Goal: Book appointment/travel/reservation

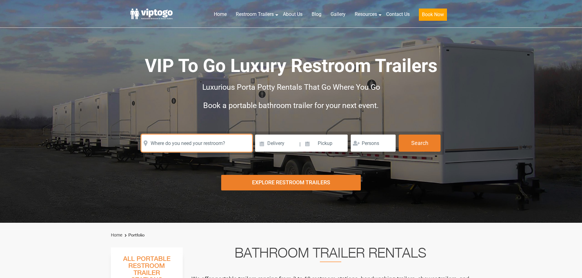
click at [234, 144] on input "text" at bounding box center [196, 143] width 111 height 17
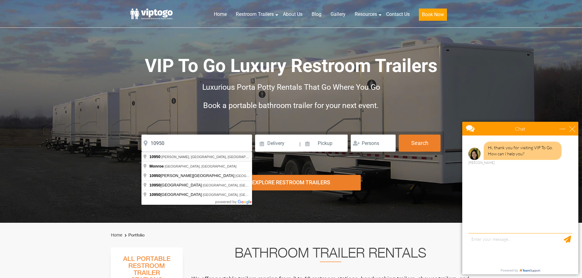
type input "Kiryas [PERSON_NAME], NY 10950, [GEOGRAPHIC_DATA]"
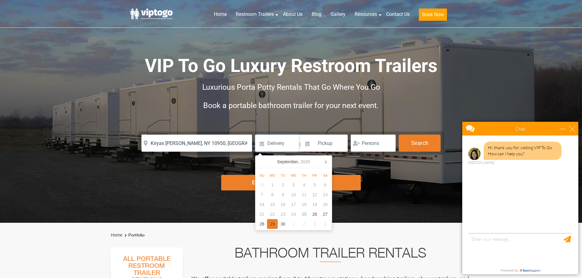
click at [274, 225] on div "29" at bounding box center [272, 224] width 11 height 10
type input "[DATE]"
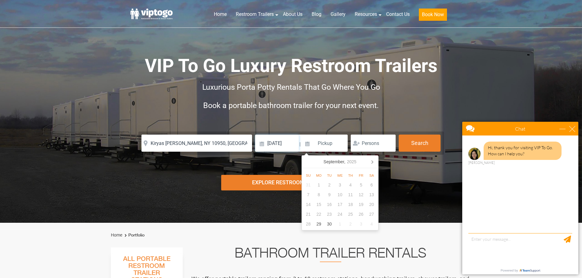
click at [287, 146] on input "[DATE]" at bounding box center [277, 143] width 44 height 17
click at [331, 143] on input at bounding box center [324, 143] width 46 height 17
click at [361, 204] on div "19" at bounding box center [361, 205] width 11 height 10
click at [360, 206] on div "19" at bounding box center [361, 205] width 11 height 10
click at [335, 143] on input at bounding box center [324, 143] width 46 height 17
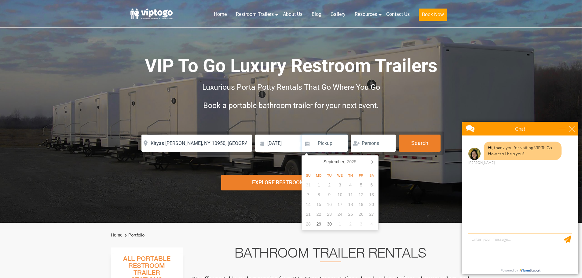
click at [359, 206] on div "19" at bounding box center [361, 205] width 11 height 10
click at [373, 161] on icon at bounding box center [372, 162] width 10 height 10
click at [360, 205] on div "17" at bounding box center [361, 205] width 11 height 10
type input "[DATE]"
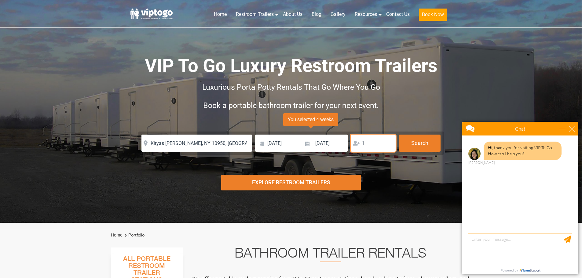
click at [389, 143] on input "1" at bounding box center [372, 143] width 45 height 17
click at [389, 143] on input "2" at bounding box center [372, 143] width 45 height 17
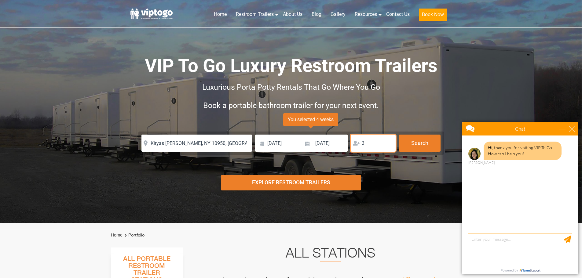
click at [389, 143] on input "3" at bounding box center [372, 143] width 45 height 17
click at [389, 147] on input "3" at bounding box center [372, 143] width 45 height 17
type input "4"
click at [389, 141] on input "4" at bounding box center [372, 143] width 45 height 17
click at [411, 141] on button "Search" at bounding box center [419, 143] width 42 height 16
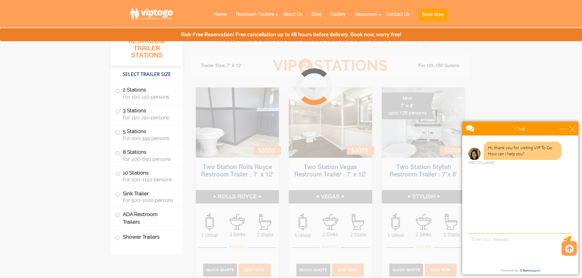
scroll to position [247, 0]
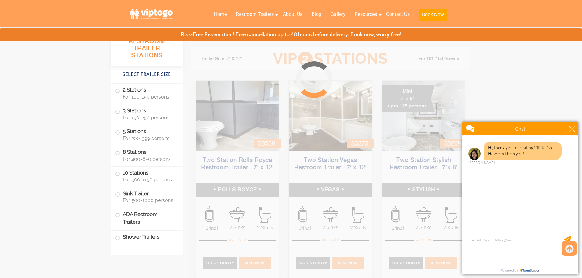
click at [566, 125] on div "Chat" at bounding box center [520, 129] width 116 height 14
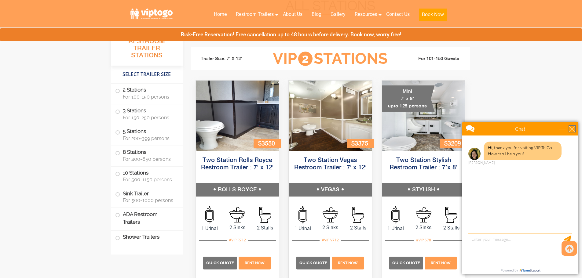
click at [573, 129] on div "close" at bounding box center [572, 129] width 6 height 6
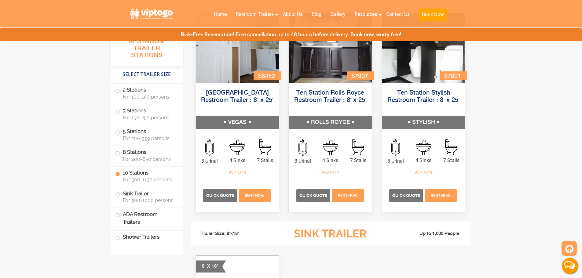
scroll to position [1468, 0]
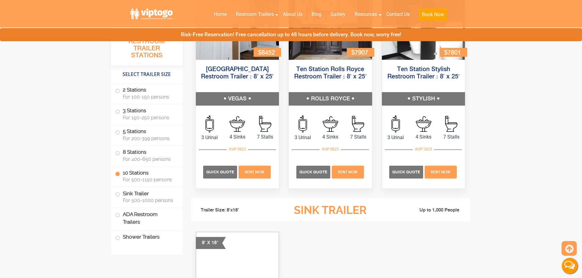
drag, startPoint x: 377, startPoint y: 211, endPoint x: 374, endPoint y: 208, distance: 3.9
click at [374, 208] on h3 "Sink Trailer" at bounding box center [330, 211] width 134 height 12
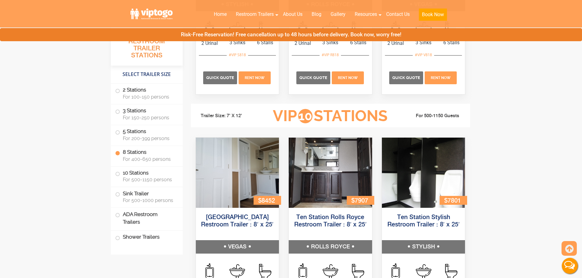
scroll to position [1316, 0]
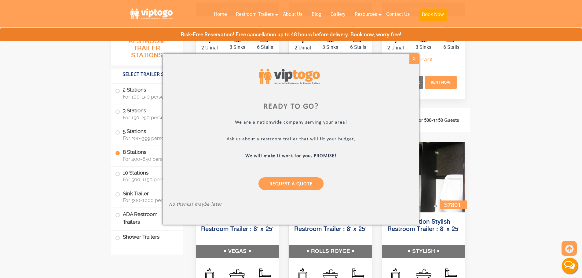
click at [415, 61] on div "X" at bounding box center [413, 59] width 9 height 10
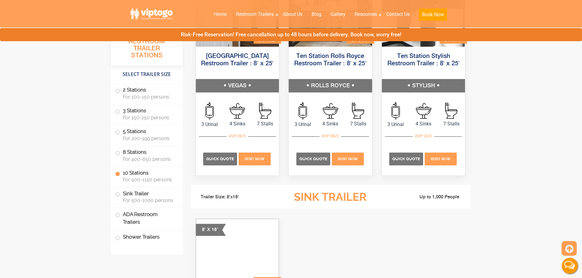
scroll to position [1377, 0]
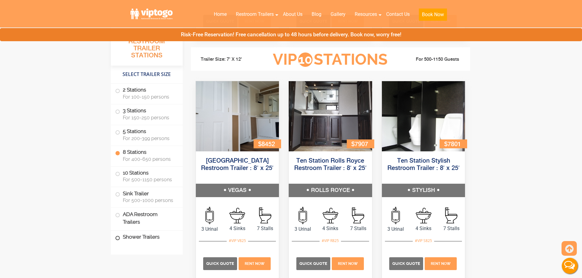
click at [119, 237] on span at bounding box center [117, 238] width 2 height 2
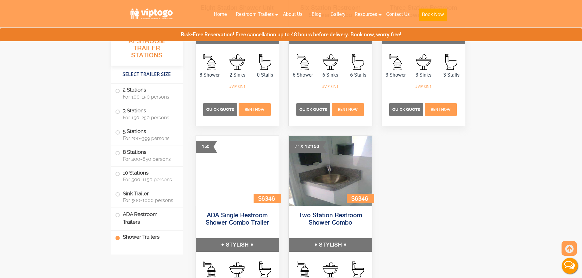
scroll to position [2670, 0]
